Goal: Transaction & Acquisition: Purchase product/service

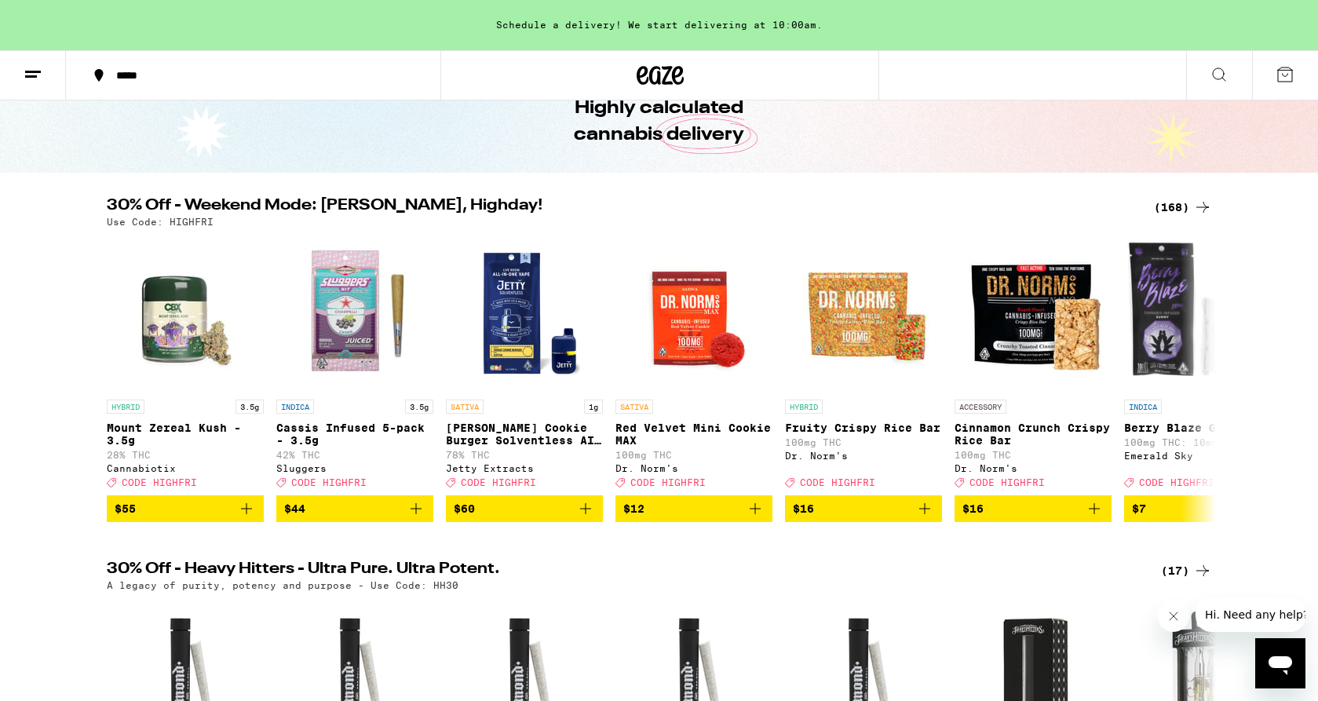
click at [1199, 206] on icon at bounding box center [1202, 207] width 19 height 19
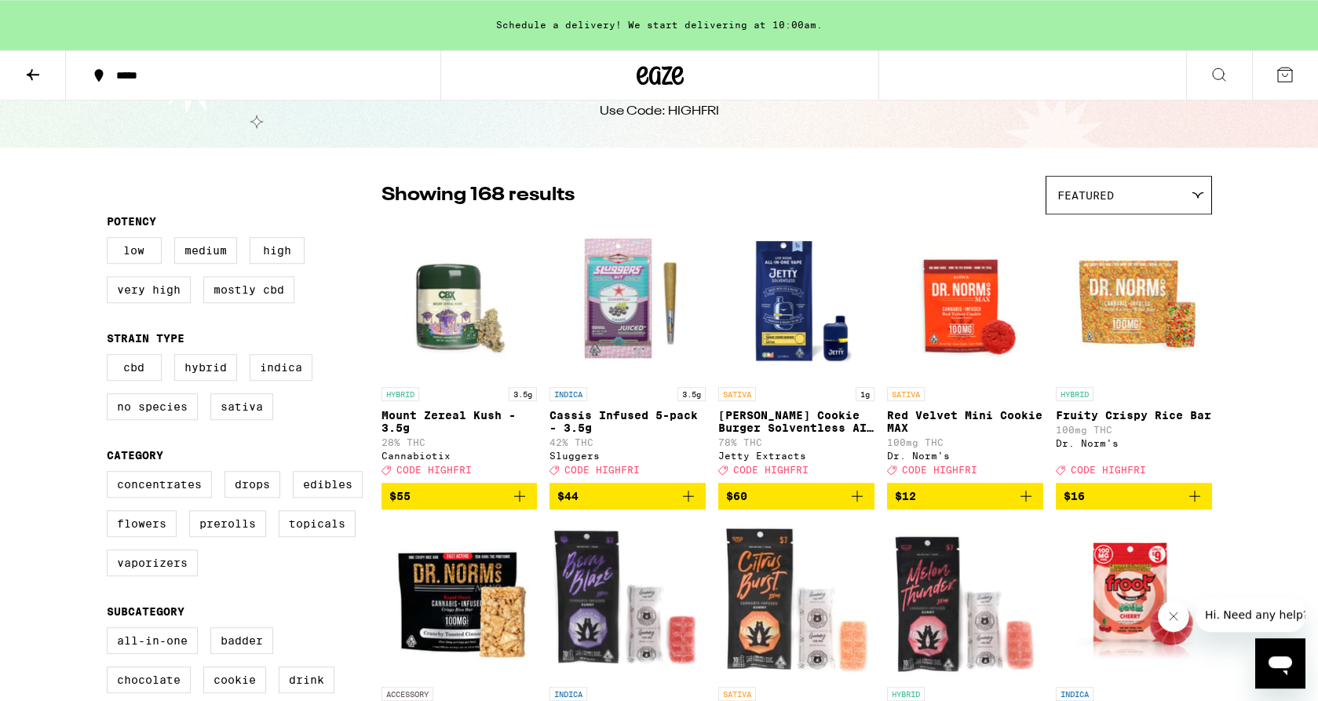
scroll to position [80, 0]
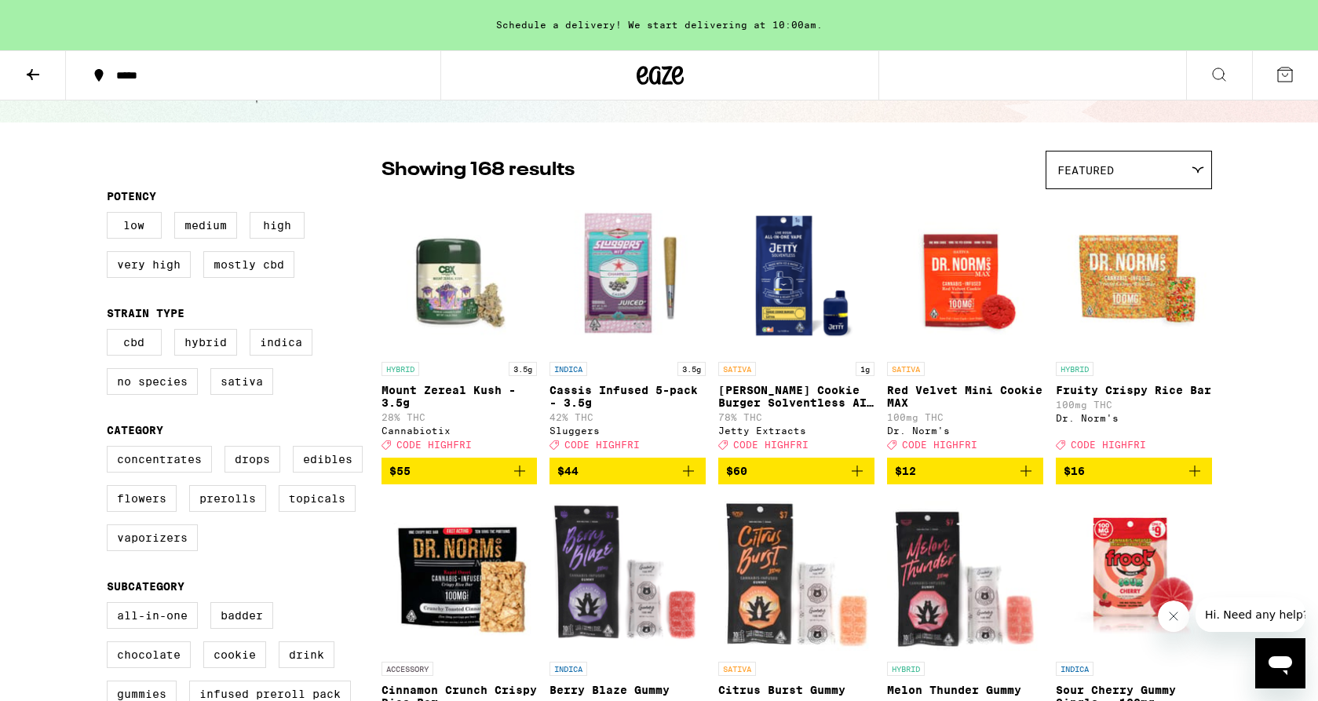
click at [1214, 71] on icon at bounding box center [1219, 74] width 19 height 19
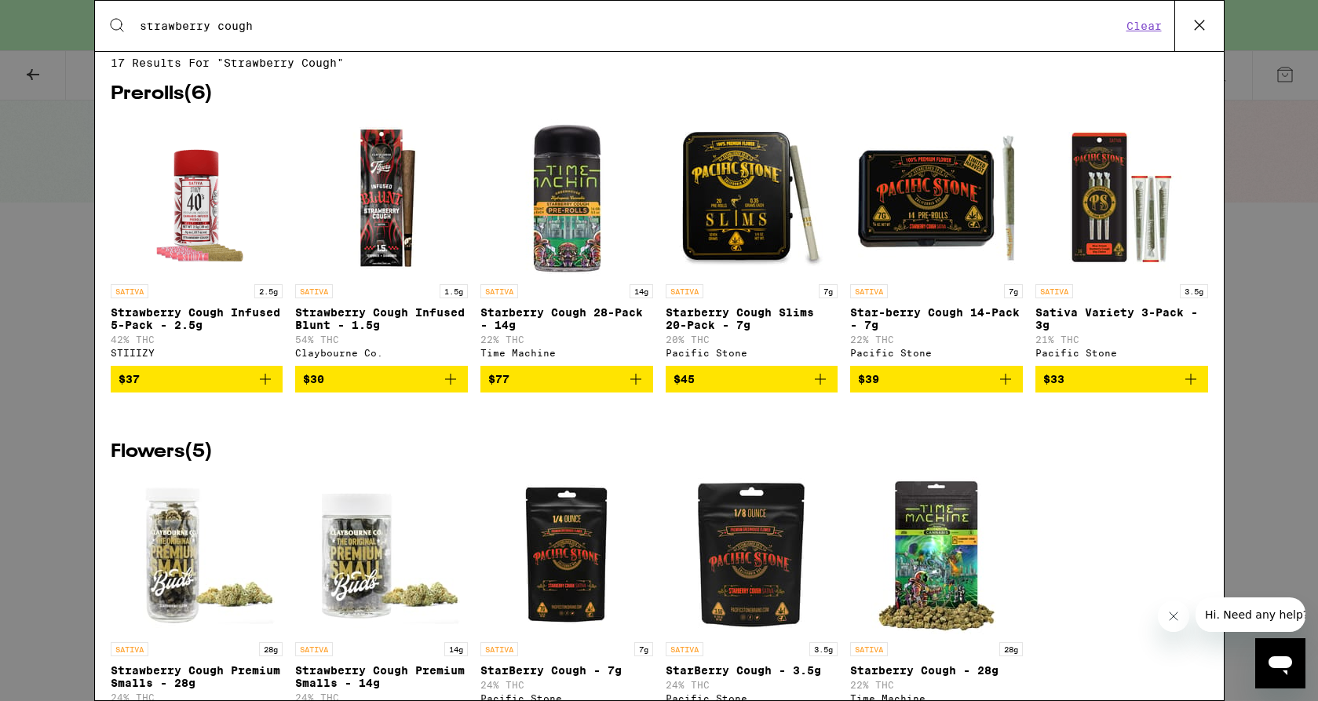
scroll to position [0, 0]
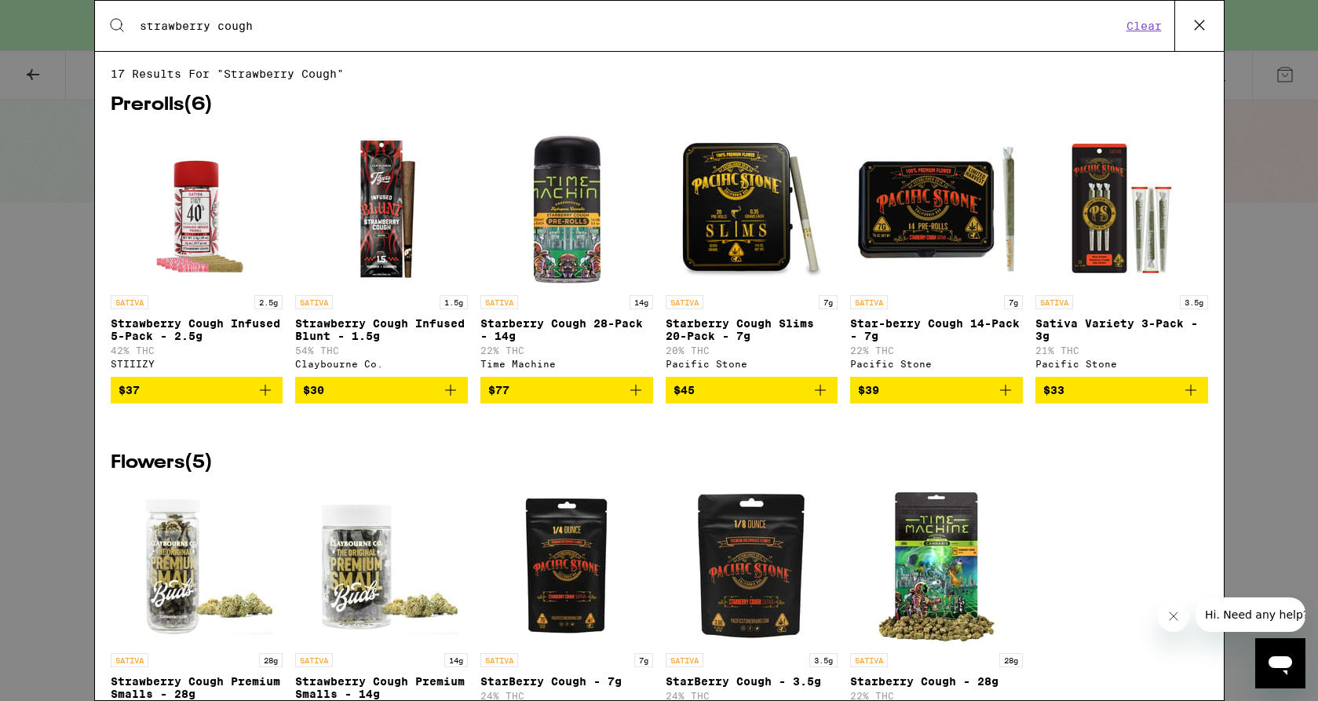
drag, startPoint x: 284, startPoint y: 29, endPoint x: 99, endPoint y: 20, distance: 185.5
click at [139, 20] on input "strawberry cough" at bounding box center [630, 26] width 983 height 14
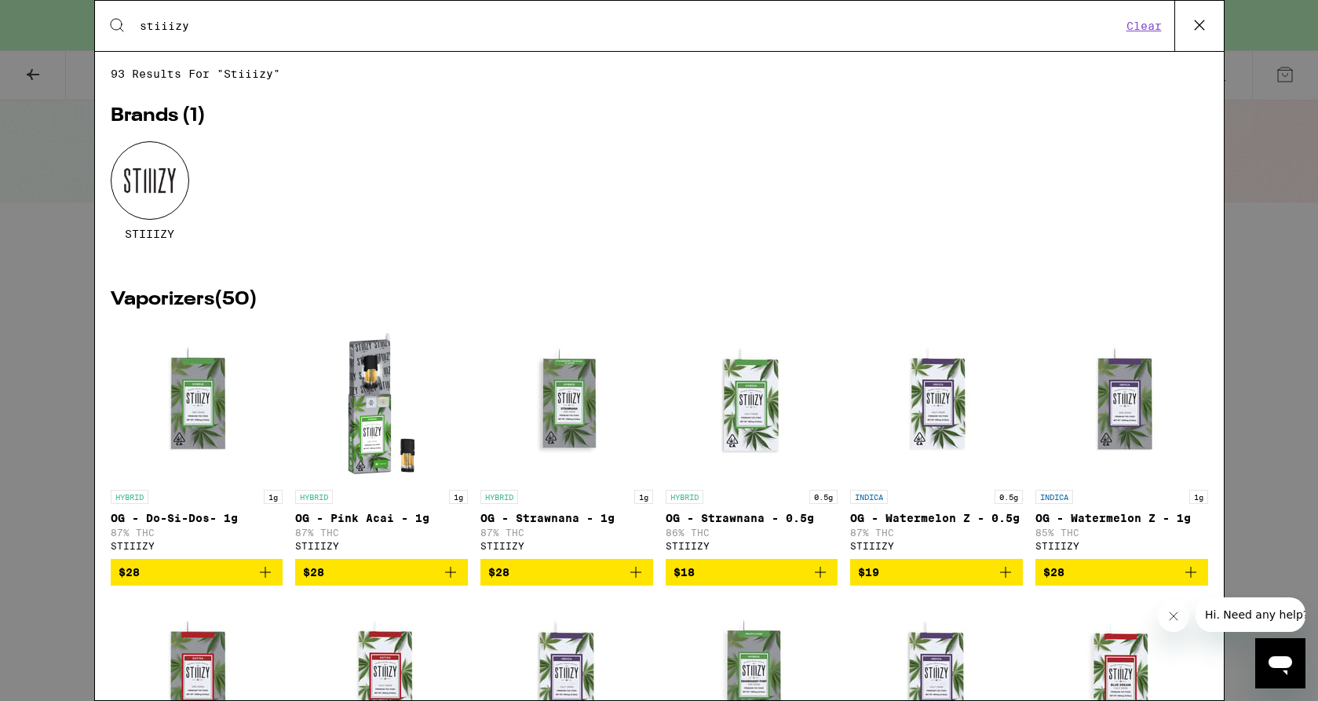
type input "stiiizy"
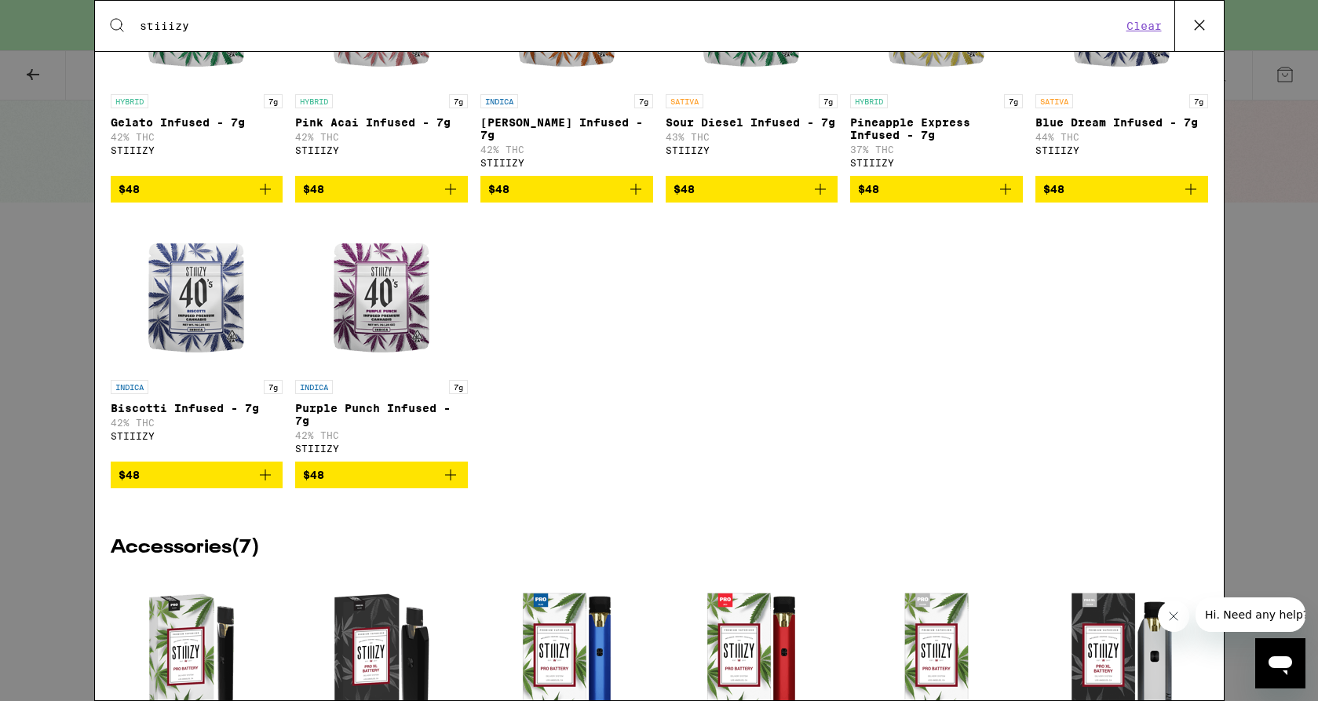
scroll to position [2458, 0]
